Goal: Use online tool/utility: Utilize a website feature to perform a specific function

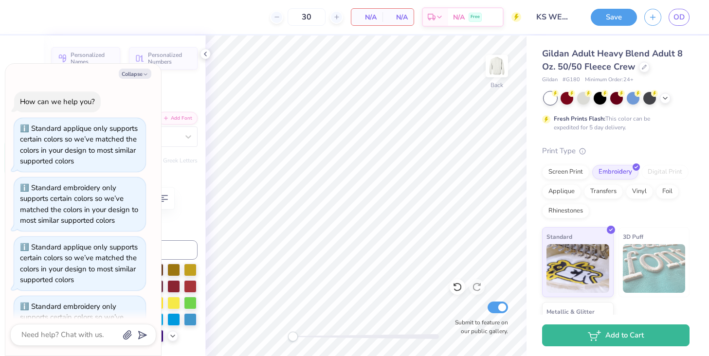
scroll to position [447, 0]
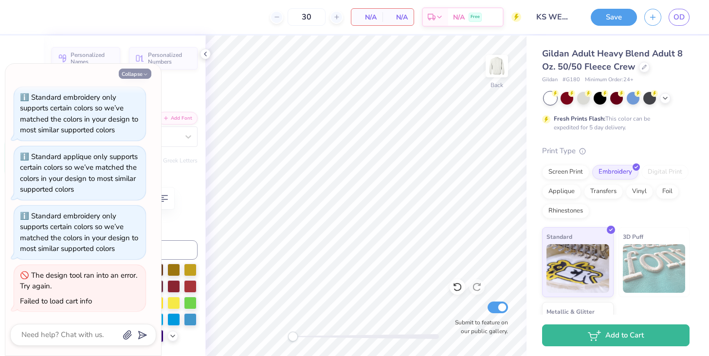
click at [143, 73] on icon "button" at bounding box center [146, 75] width 6 height 6
type textarea "x"
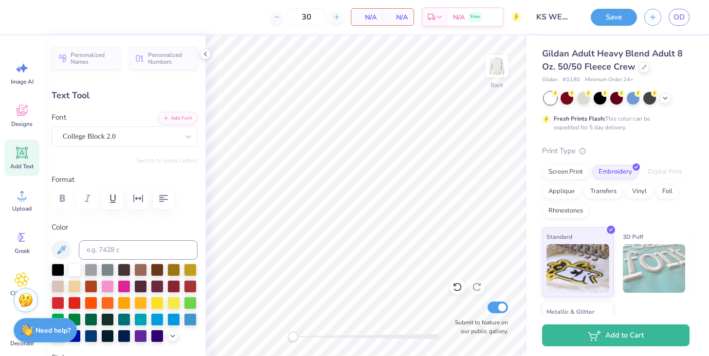
click at [19, 155] on icon at bounding box center [22, 153] width 9 height 9
type input "5.89"
type input "1.71"
type input "11.02"
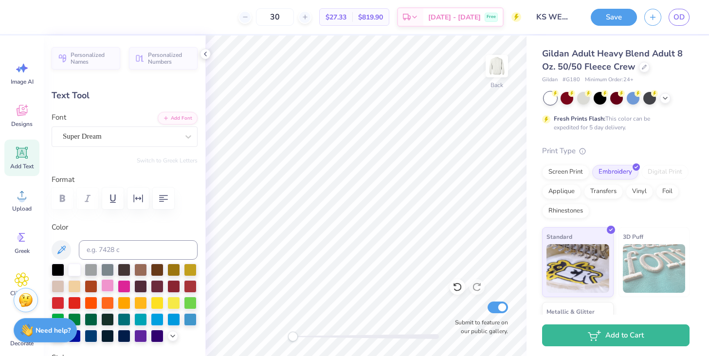
click at [105, 286] on div at bounding box center [107, 285] width 13 height 13
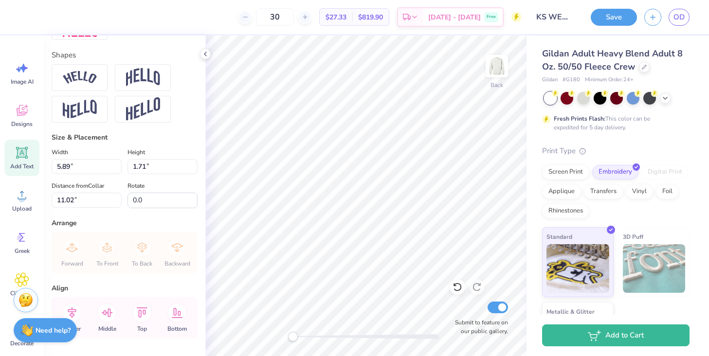
scroll to position [340, 0]
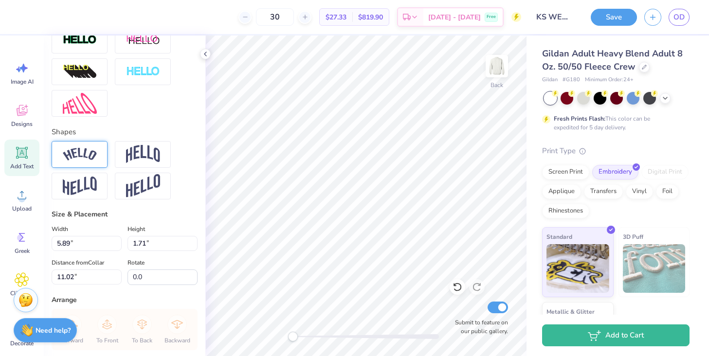
type textarea "KS WELI"
click at [93, 158] on img at bounding box center [80, 154] width 34 height 13
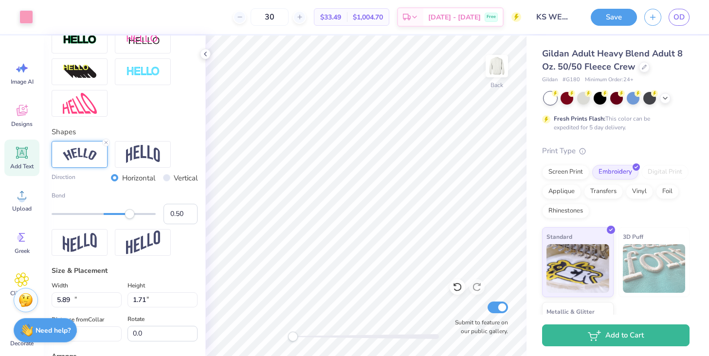
type input "11.21"
type input "2.93"
type input "10.41"
click at [567, 185] on div "Applique" at bounding box center [561, 190] width 39 height 15
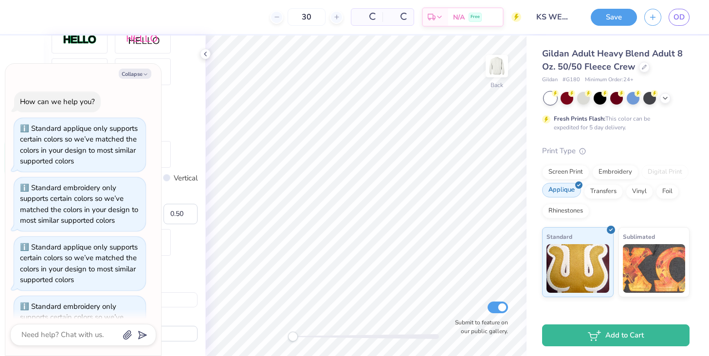
scroll to position [506, 0]
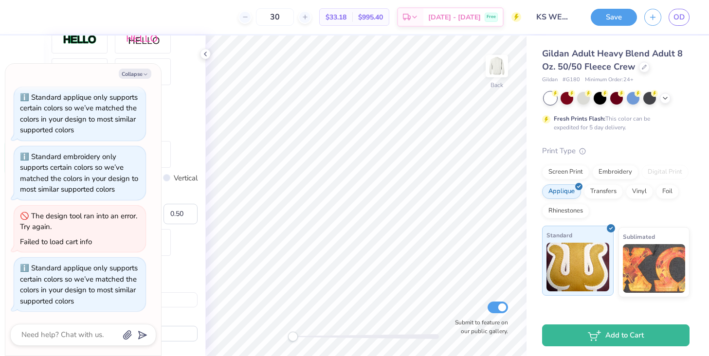
click at [589, 258] on img at bounding box center [578, 267] width 63 height 49
click at [610, 175] on div "Embroidery" at bounding box center [616, 171] width 46 height 15
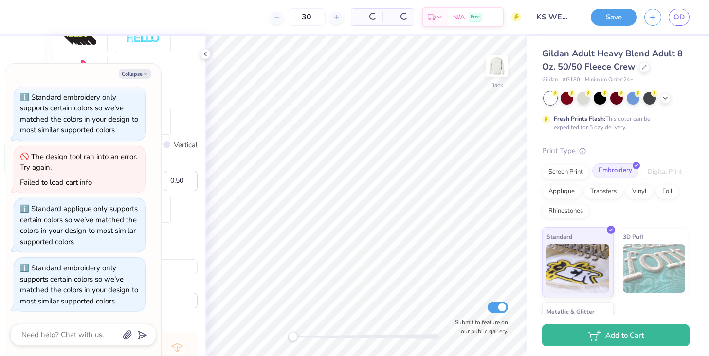
scroll to position [340, 0]
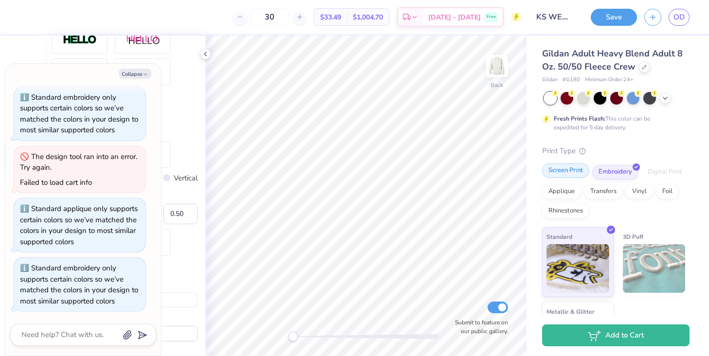
click at [571, 173] on div "Screen Print" at bounding box center [565, 171] width 47 height 15
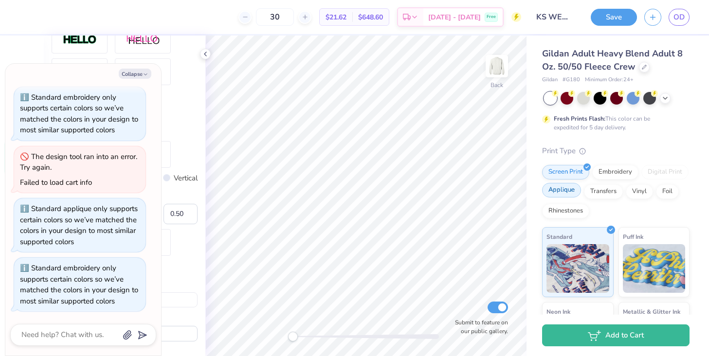
click at [567, 190] on div "Applique" at bounding box center [561, 190] width 39 height 15
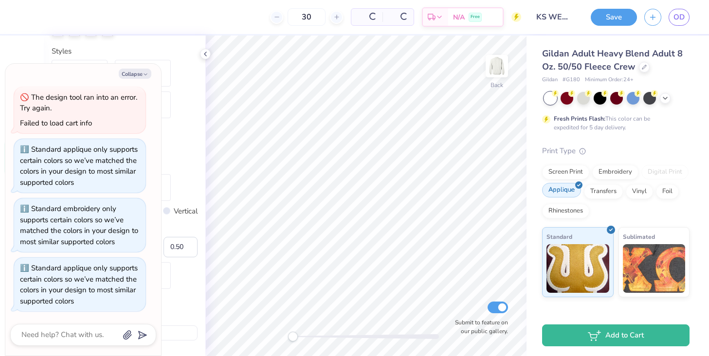
scroll to position [373, 0]
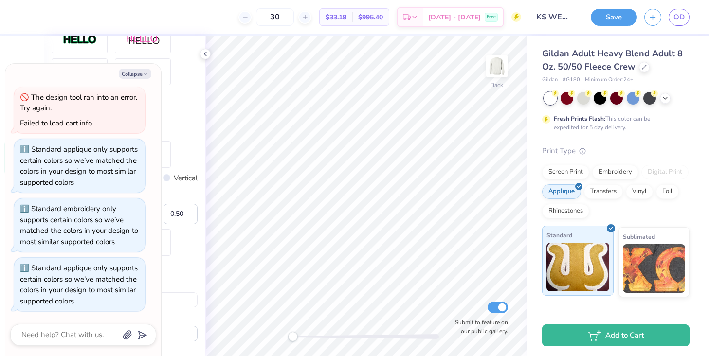
click at [596, 257] on img at bounding box center [578, 267] width 63 height 49
click at [136, 73] on button "Collapse" at bounding box center [135, 74] width 33 height 10
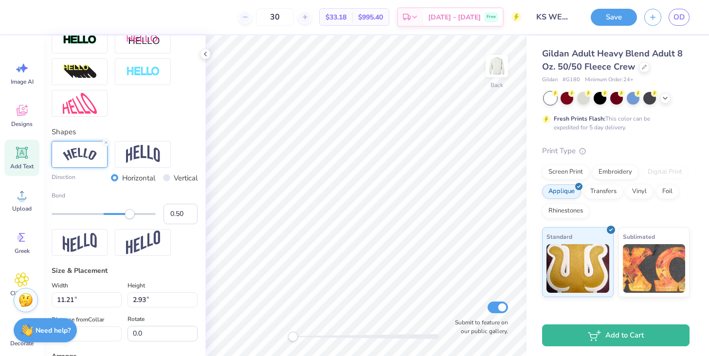
type textarea "x"
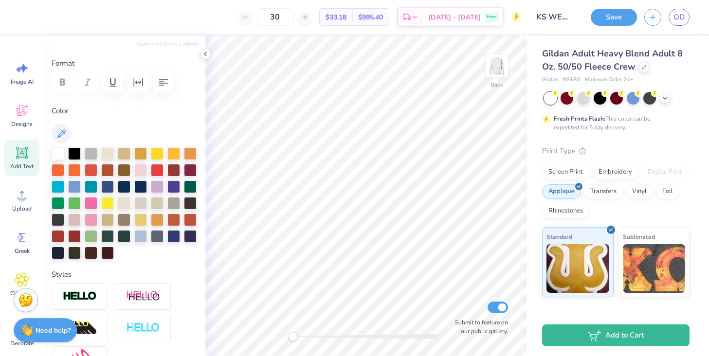
scroll to position [113, 0]
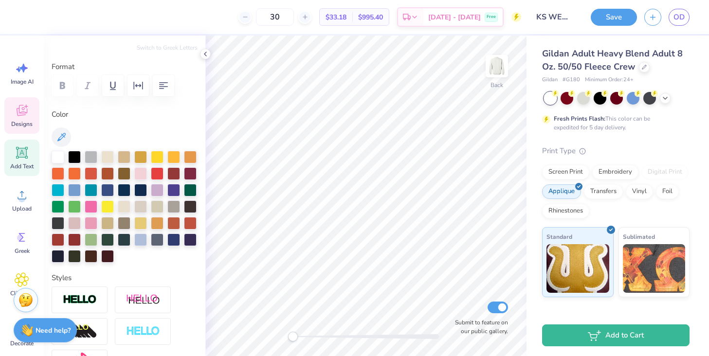
click at [25, 115] on icon at bounding box center [22, 110] width 15 height 15
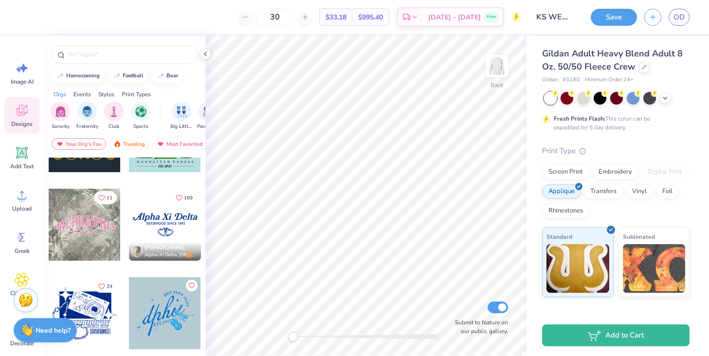
scroll to position [856, 0]
click at [99, 234] on div at bounding box center [85, 224] width 72 height 72
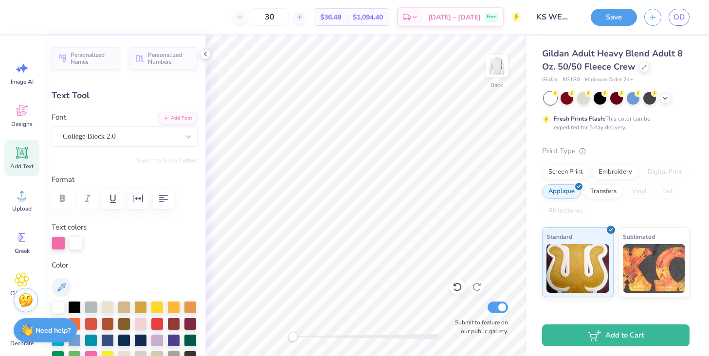
scroll to position [0, 1]
type textarea "KS WELI"
click at [74, 242] on div at bounding box center [76, 244] width 14 height 14
click at [79, 245] on div at bounding box center [76, 244] width 14 height 14
type input "7.31"
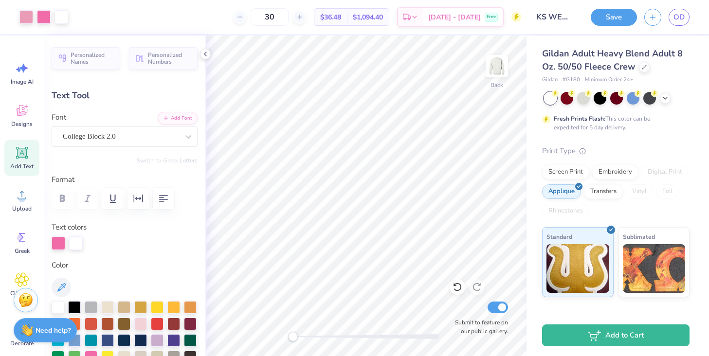
type input "2.83"
type input "3.13"
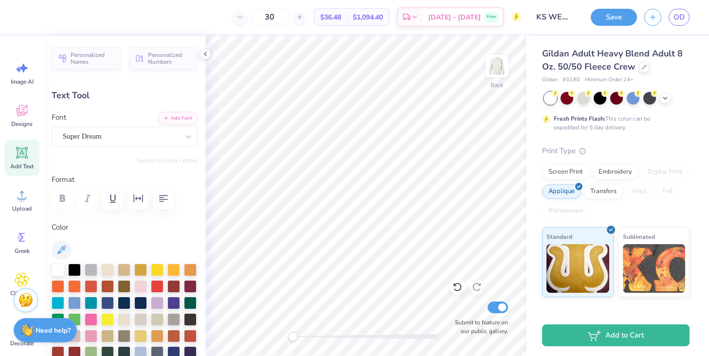
type input "11.21"
type input "2.93"
type input "4.01"
type input "4.38"
type input "0.79"
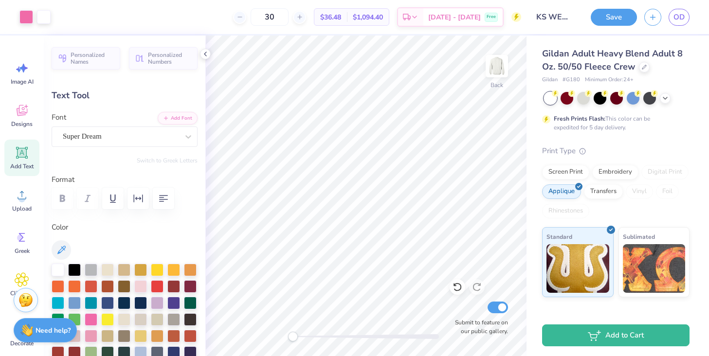
type input "5.67"
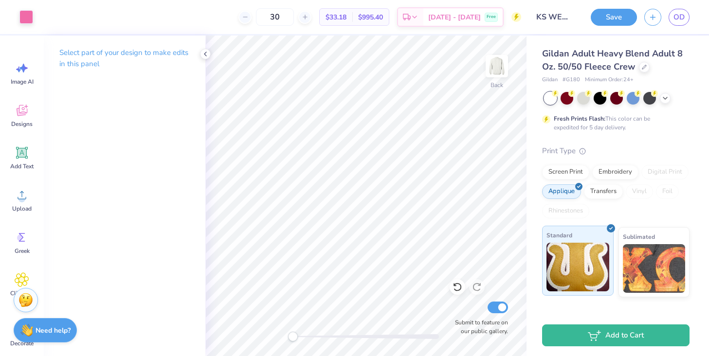
click at [589, 262] on img at bounding box center [578, 267] width 63 height 49
click at [205, 54] on icon at bounding box center [206, 54] width 8 height 8
